Goal: Task Accomplishment & Management: Manage account settings

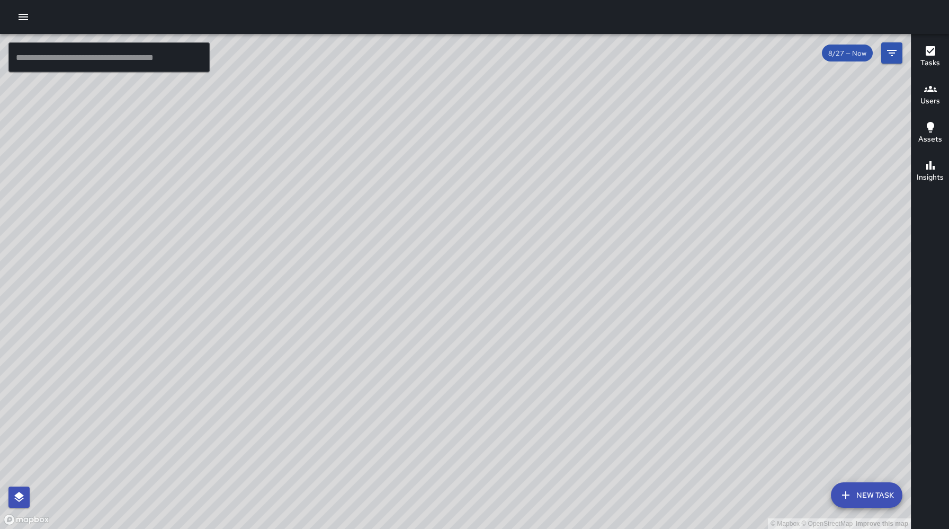
drag, startPoint x: 660, startPoint y: 330, endPoint x: 594, endPoint y: 303, distance: 72.0
click at [594, 303] on div "© Mapbox © OpenStreetMap Improve this map" at bounding box center [455, 281] width 911 height 495
drag, startPoint x: 588, startPoint y: 340, endPoint x: 637, endPoint y: 360, distance: 52.7
click at [681, 380] on div "© Mapbox © OpenStreetMap Improve this map" at bounding box center [455, 281] width 911 height 495
click at [533, 208] on div "© Mapbox © OpenStreetMap Improve this map" at bounding box center [455, 281] width 911 height 495
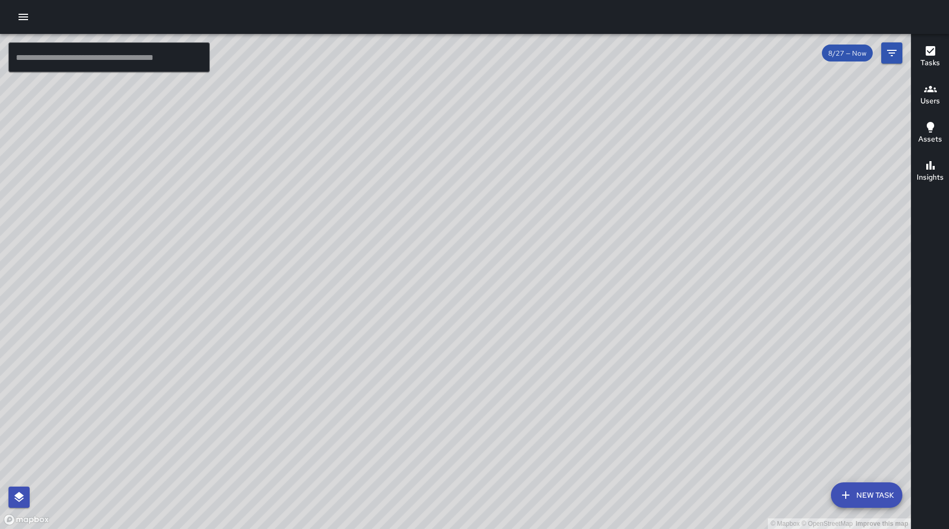
click at [530, 210] on div "© Mapbox © OpenStreetMap Improve this map" at bounding box center [455, 281] width 911 height 495
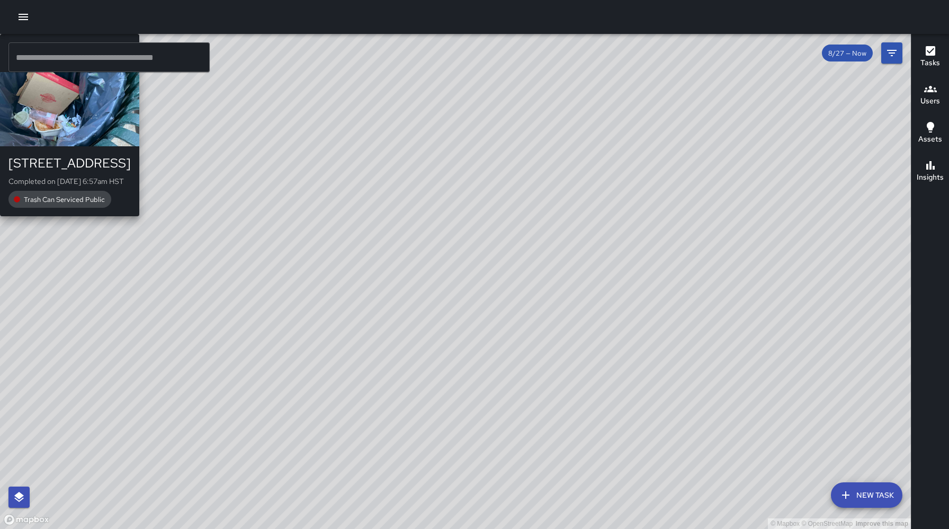
click at [525, 210] on div "© Mapbox © OpenStreetMap Improve this map TE TJ Estocado 2048 Kalākaua Avenue C…" at bounding box center [455, 281] width 911 height 495
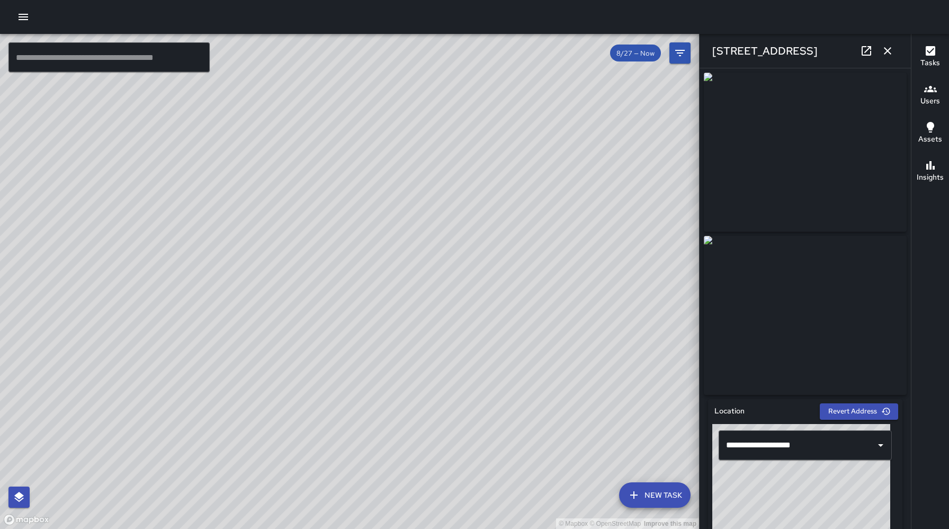
type input "**********"
click at [406, 290] on div "© Mapbox © OpenStreetMap Improve this map TE TJ Estocado 2054 Kalākaua Avenue C…" at bounding box center [349, 281] width 699 height 495
click at [325, 253] on div "© Mapbox © OpenStreetMap Improve this map TE TJ Estocado 2048 Kalākaua Avenue C…" at bounding box center [349, 281] width 699 height 495
click at [277, 199] on div "© Mapbox © OpenStreetMap Improve this map TE TJ Estocado 2020 Kalakaua Avenue C…" at bounding box center [349, 281] width 699 height 495
drag, startPoint x: 219, startPoint y: 215, endPoint x: 565, endPoint y: 240, distance: 347.4
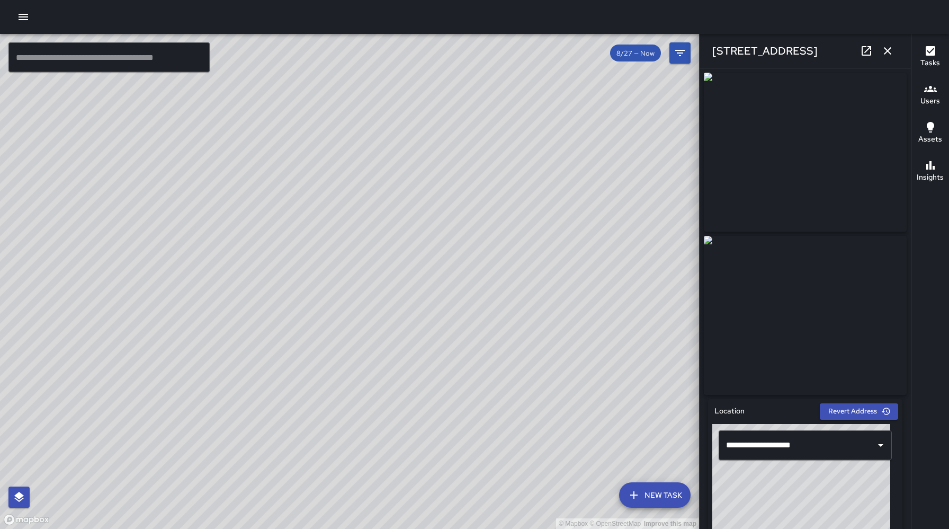
click at [615, 224] on div "© Mapbox © OpenStreetMap Improve this map" at bounding box center [349, 281] width 699 height 495
drag, startPoint x: 351, startPoint y: 218, endPoint x: 553, endPoint y: 249, distance: 204.8
click at [559, 248] on div "© Mapbox © OpenStreetMap Improve this map" at bounding box center [349, 281] width 699 height 495
click at [498, 241] on div "© Mapbox © OpenStreetMap Improve this map JM Julian Medina 1860 Ala Moana Boule…" at bounding box center [349, 281] width 699 height 495
click at [86, 104] on div "© Mapbox © OpenStreetMap Improve this map" at bounding box center [349, 281] width 699 height 495
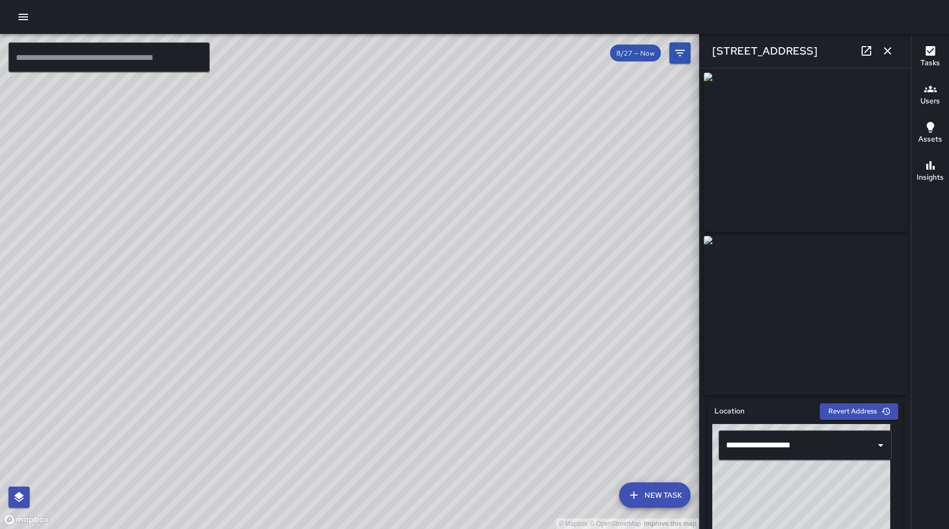
click at [85, 104] on div "© Mapbox © OpenStreetMap Improve this map JM Julian Medina 333 Hobron Lane Comp…" at bounding box center [349, 281] width 699 height 495
drag, startPoint x: 150, startPoint y: 179, endPoint x: 463, endPoint y: 174, distance: 312.6
click at [463, 174] on div "© Mapbox © OpenStreetMap Improve this map" at bounding box center [349, 281] width 699 height 495
drag, startPoint x: 352, startPoint y: 282, endPoint x: 432, endPoint y: 108, distance: 191.0
click at [434, 20] on div "© Mapbox © OpenStreetMap Improve this map ​ New Task 8/27 — Now Map Layers Task…" at bounding box center [474, 264] width 949 height 529
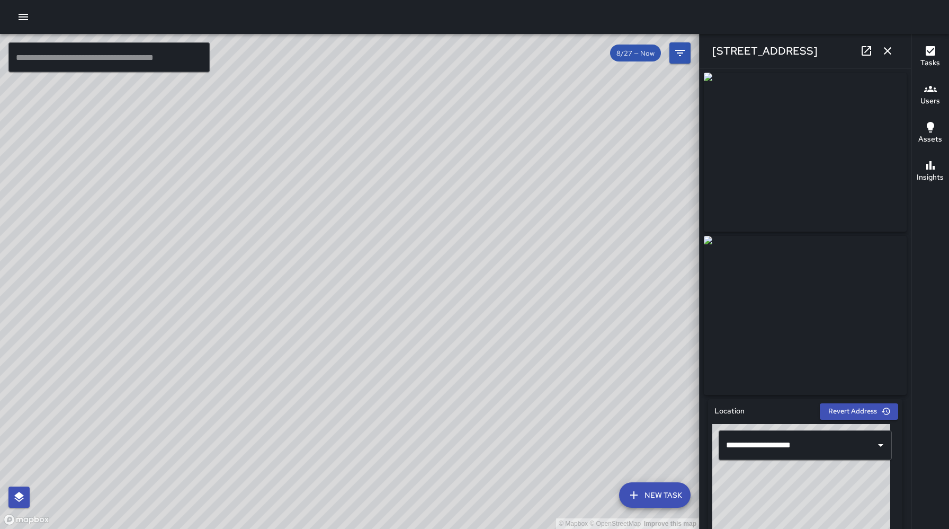
drag, startPoint x: 372, startPoint y: 169, endPoint x: 253, endPoint y: 376, distance: 238.7
click at [234, 380] on div "© Mapbox © OpenStreetMap Improve this map" at bounding box center [349, 281] width 699 height 495
drag, startPoint x: 432, startPoint y: 289, endPoint x: 226, endPoint y: 254, distance: 209.1
click at [210, 241] on div "© Mapbox © OpenStreetMap Improve this map" at bounding box center [349, 281] width 699 height 495
drag, startPoint x: 460, startPoint y: 430, endPoint x: 457, endPoint y: 288, distance: 142.0
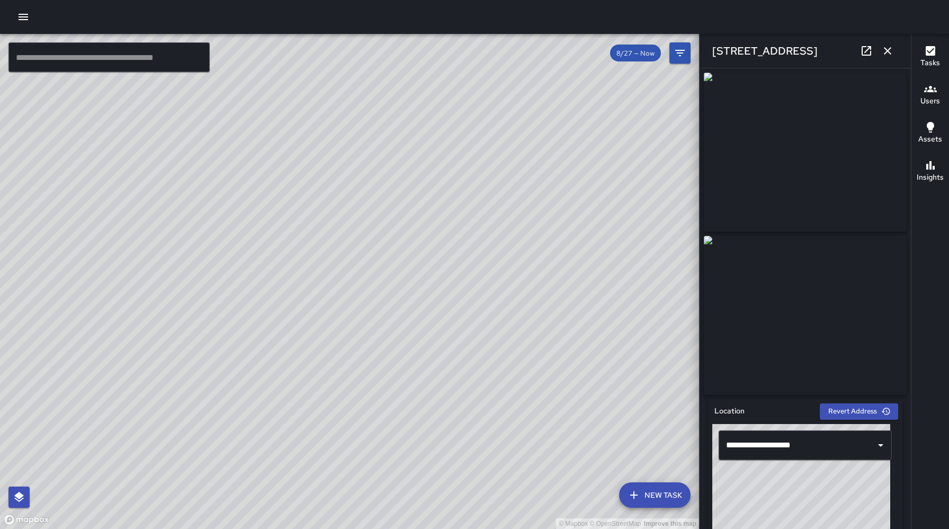
click at [457, 288] on div "© Mapbox © OpenStreetMap Improve this map" at bounding box center [349, 281] width 699 height 495
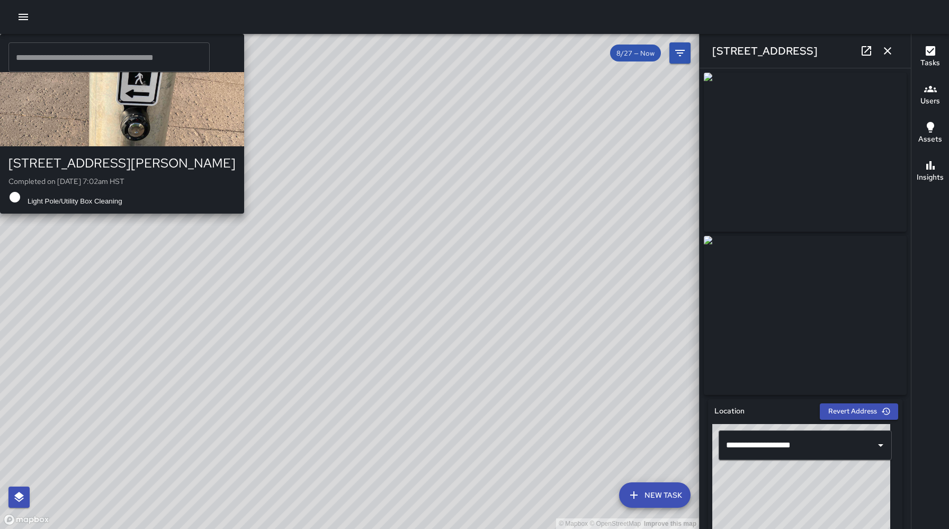
click at [427, 254] on div "© Mapbox © OpenStreetMap Improve this map JM Julian Medina 2025 Kalia Road Comp…" at bounding box center [349, 281] width 699 height 495
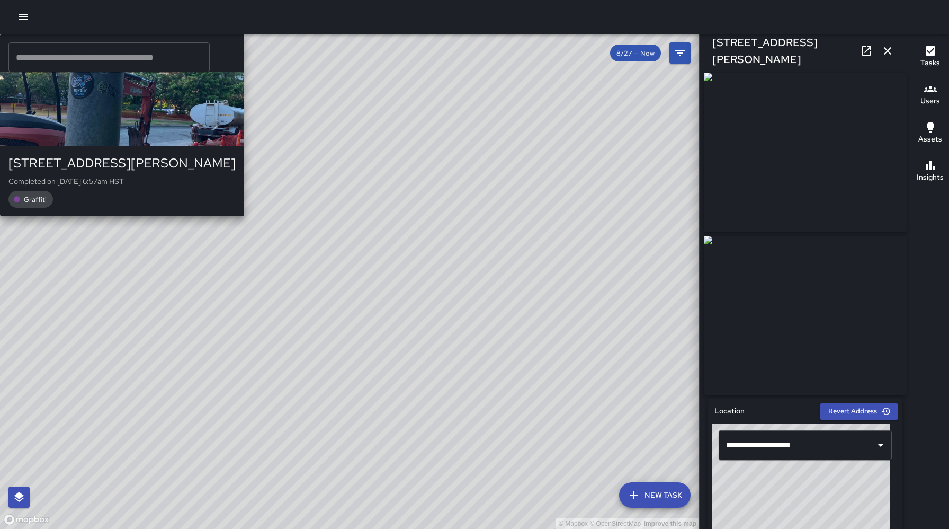
click at [488, 381] on div "© Mapbox © OpenStreetMap Improve this map JM Julian Medina 2131 Kalia Road Comp…" at bounding box center [349, 281] width 699 height 495
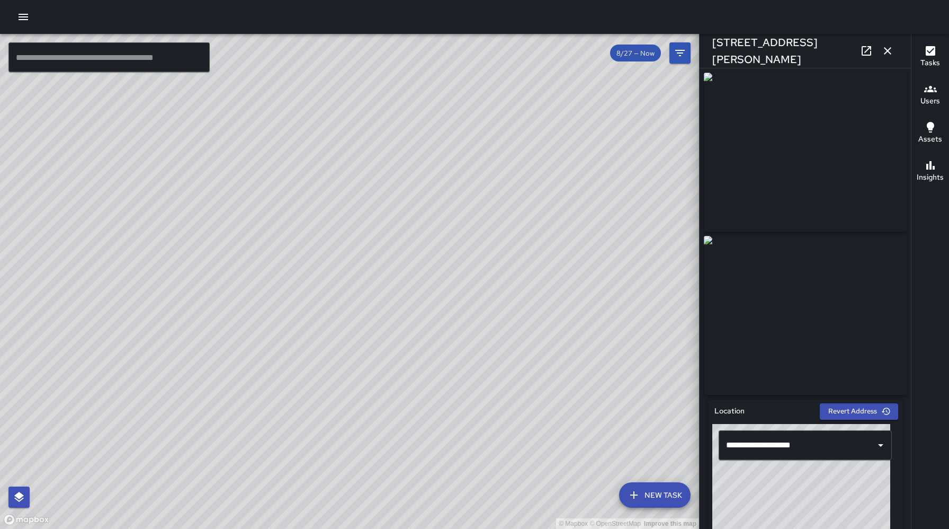
click at [364, 336] on div "© Mapbox © OpenStreetMap Improve this map" at bounding box center [349, 281] width 699 height 495
drag, startPoint x: 588, startPoint y: 260, endPoint x: 473, endPoint y: 254, distance: 115.1
click at [456, 228] on div "© Mapbox © OpenStreetMap Improve this map" at bounding box center [349, 281] width 699 height 495
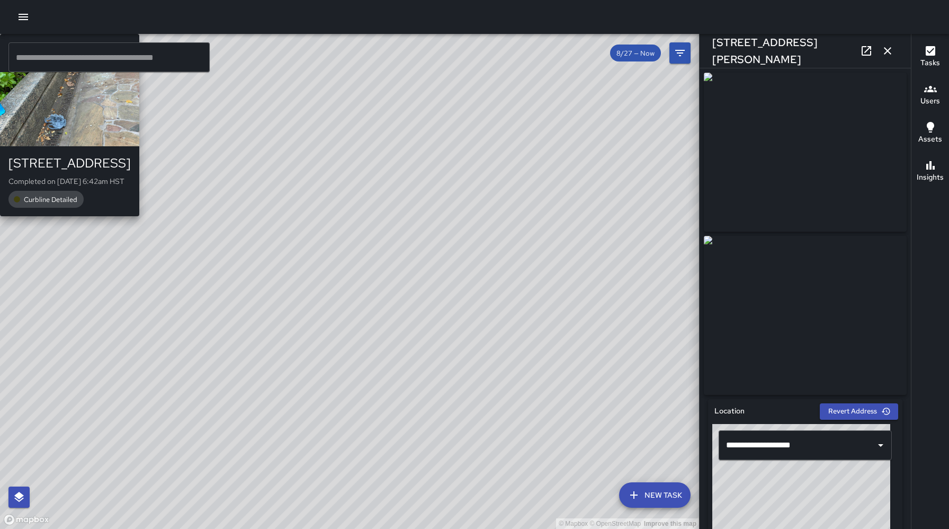
click at [556, 285] on div "© Mapbox © OpenStreetMap Improve this map TE TJ Estocado 2142 Kalākaua Avenue C…" at bounding box center [349, 281] width 699 height 495
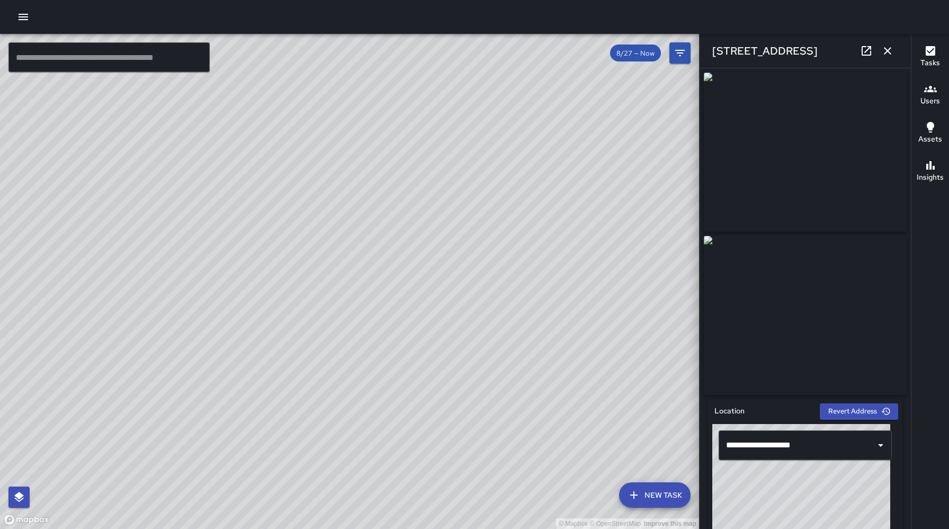
click at [374, 398] on div "© Mapbox © OpenStreetMap Improve this map" at bounding box center [349, 281] width 699 height 495
click at [374, 403] on div "© Mapbox © OpenStreetMap Improve this map" at bounding box center [349, 281] width 699 height 495
click at [373, 407] on div "© Mapbox © OpenStreetMap Improve this map BH Brian Hung 2169 Kalākaua Avenue Co…" at bounding box center [349, 281] width 699 height 495
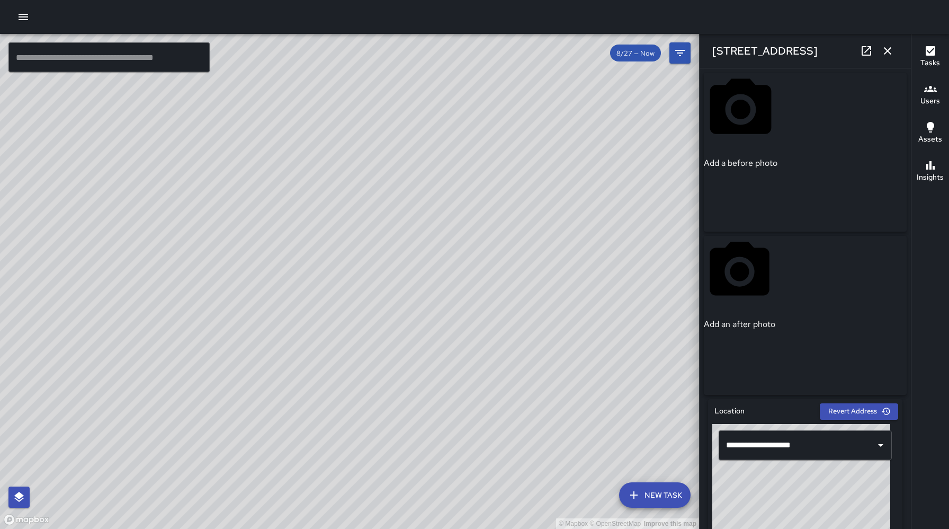
click at [421, 403] on div "© Mapbox © OpenStreetMap Improve this map TN Thoren Nansen 2222 Kalākaua Avenue…" at bounding box center [349, 281] width 699 height 495
click at [398, 286] on div "© Mapbox © OpenStreetMap Improve this map MT Matthew Tapley 2222 Kalākaua Avenu…" at bounding box center [349, 281] width 699 height 495
click at [22, 14] on icon "button" at bounding box center [24, 17] width 10 height 6
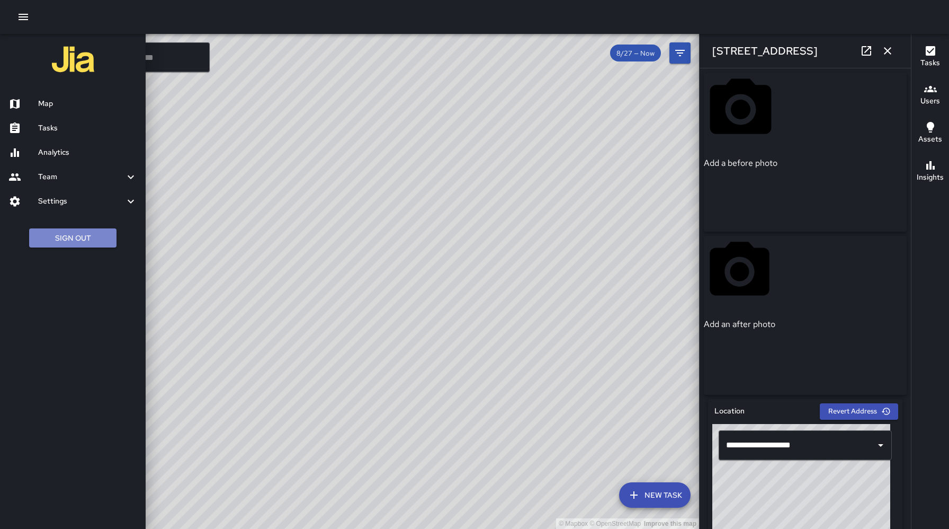
click at [47, 241] on button "Sign Out" at bounding box center [72, 238] width 87 height 20
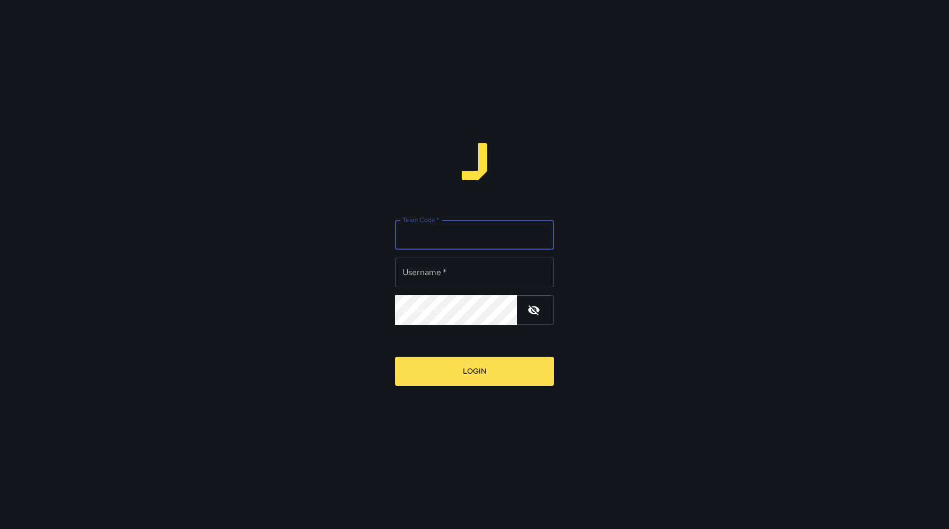
click at [414, 227] on div "Team Code   * Team Code   *" at bounding box center [474, 235] width 159 height 30
type input "****"
click at [455, 275] on input "Username   *" at bounding box center [474, 272] width 159 height 30
type input "******"
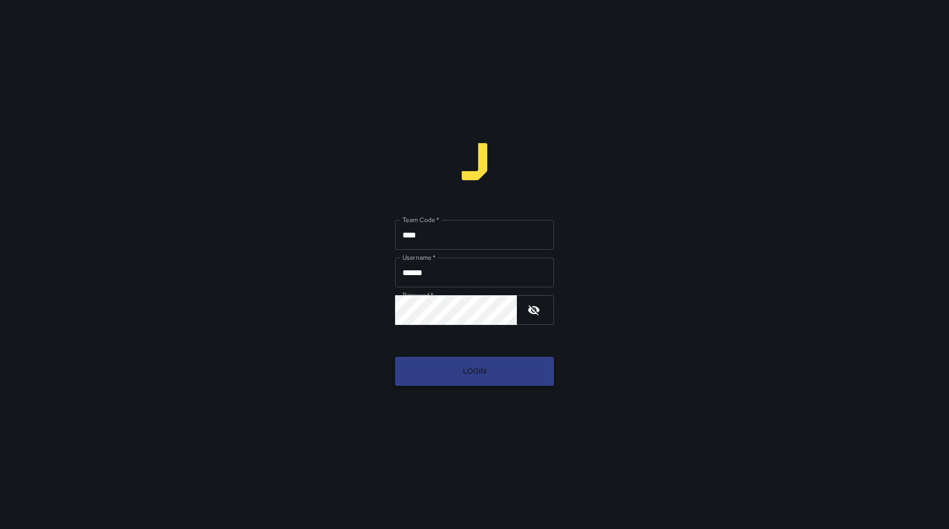
click at [463, 373] on button "Login" at bounding box center [474, 370] width 159 height 29
